Goal: Use online tool/utility: Utilize a website feature to perform a specific function

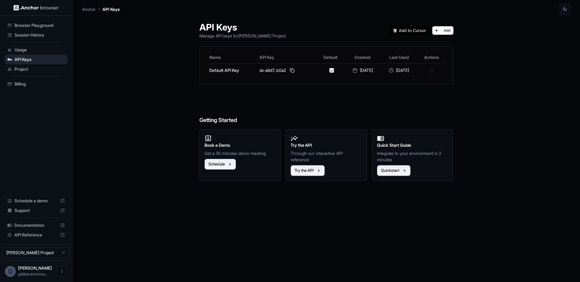
click at [27, 37] on span "Session History" at bounding box center [39, 35] width 50 height 6
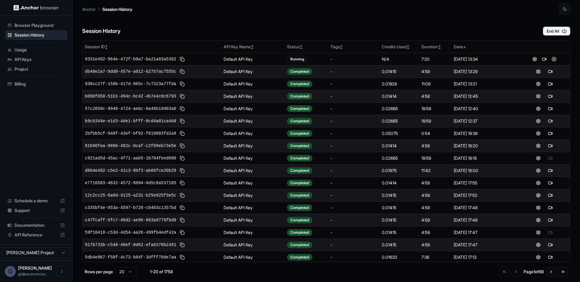
click at [277, 29] on div "Session History End All" at bounding box center [326, 24] width 488 height 21
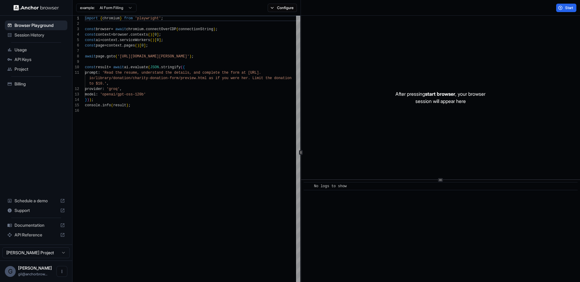
scroll to position [54, 0]
click at [567, 7] on span "Start" at bounding box center [569, 7] width 8 height 5
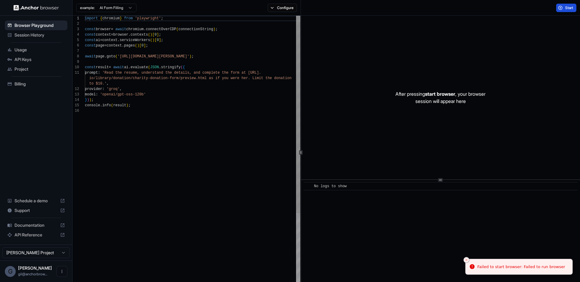
type textarea "**********"
click at [195, 176] on div "import { chromium } from 'playwright' ; const browser = await chromium . connec…" at bounding box center [192, 195] width 215 height 359
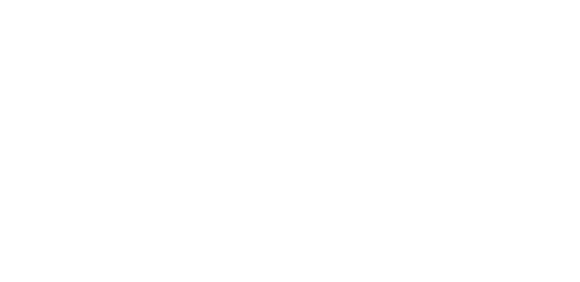
click at [46, 87] on body at bounding box center [290, 141] width 580 height 282
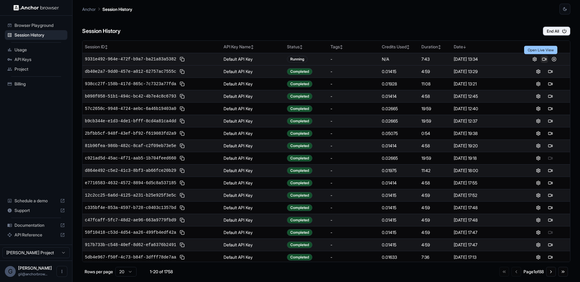
click at [540, 59] on button at bounding box center [543, 59] width 7 height 7
click at [550, 60] on button at bounding box center [553, 59] width 7 height 7
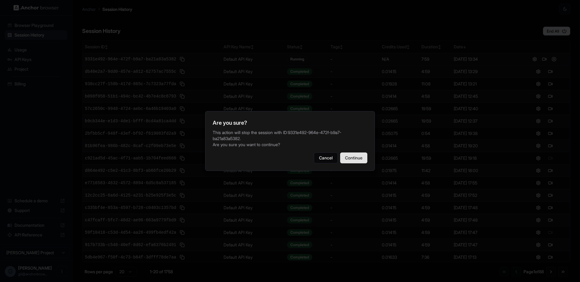
click at [351, 158] on button "Continue" at bounding box center [353, 157] width 27 height 11
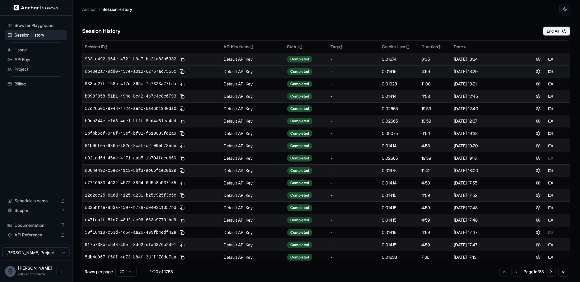
click at [255, 26] on div "Session History End All" at bounding box center [326, 24] width 488 height 21
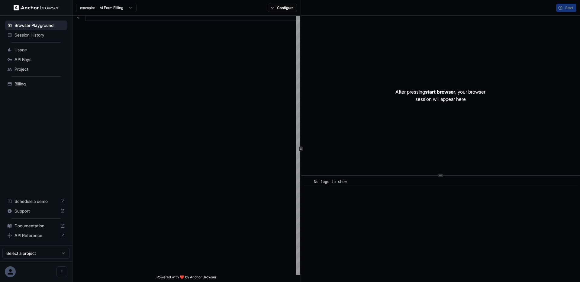
scroll to position [54, 0]
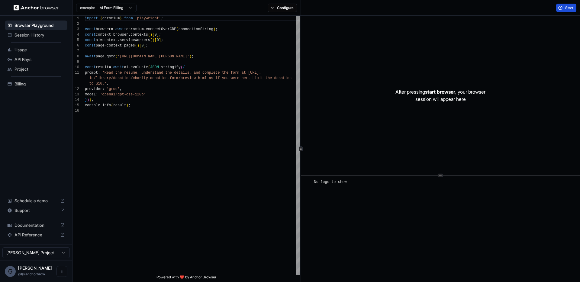
click at [569, 11] on button "Start" at bounding box center [566, 8] width 20 height 8
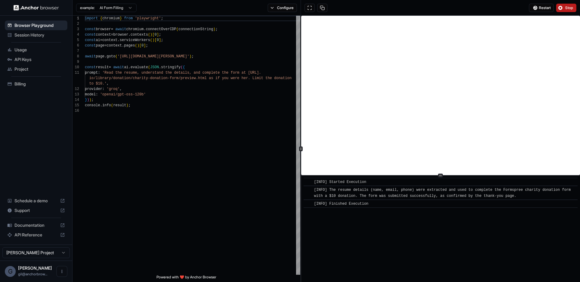
click at [569, 9] on span "Stop" at bounding box center [569, 7] width 8 height 5
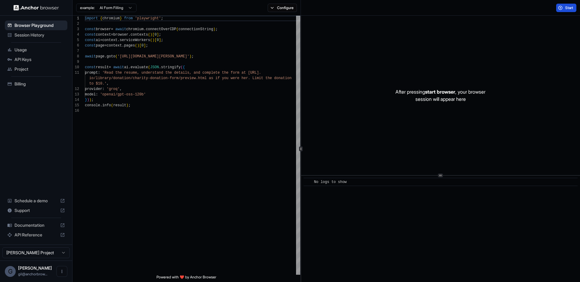
click at [564, 5] on button "Start" at bounding box center [566, 8] width 20 height 8
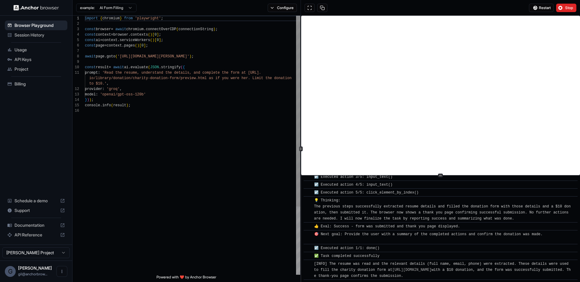
scroll to position [258, 0]
